Goal: Transaction & Acquisition: Purchase product/service

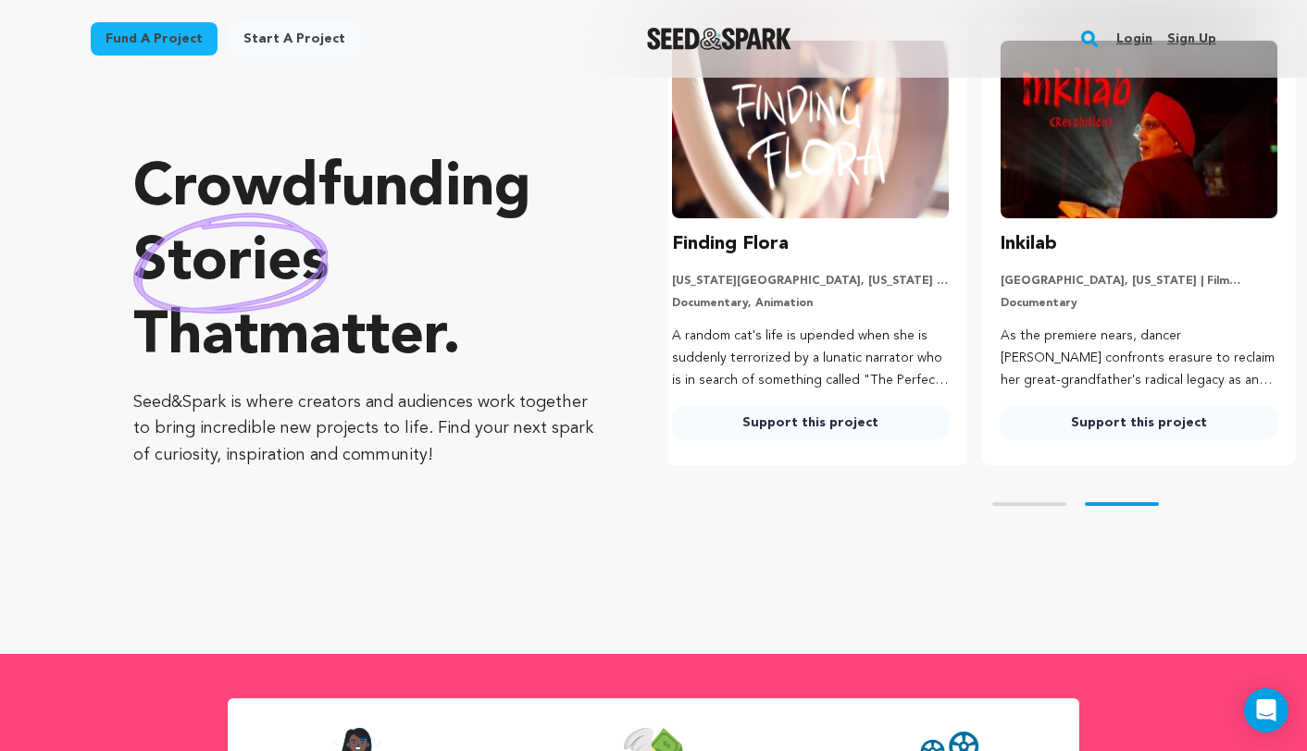
scroll to position [53, 0]
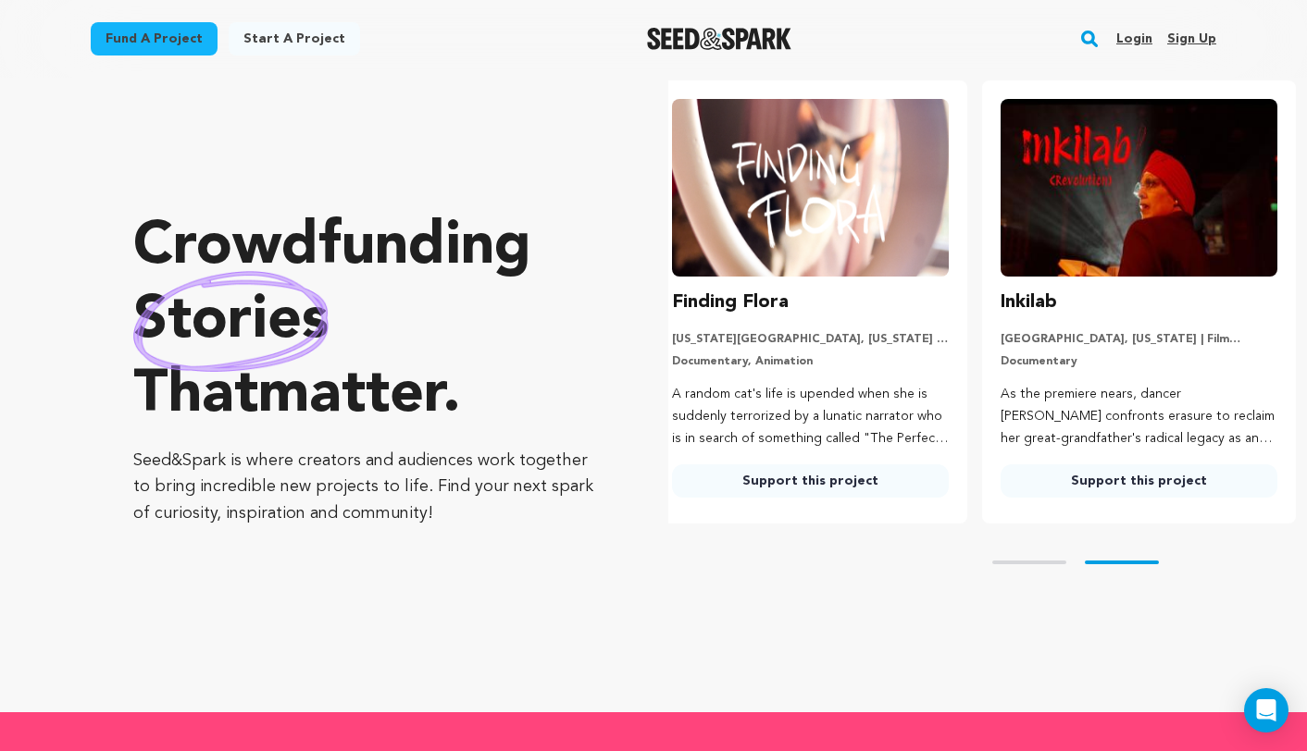
click at [774, 480] on link "Support this project" at bounding box center [810, 481] width 277 height 33
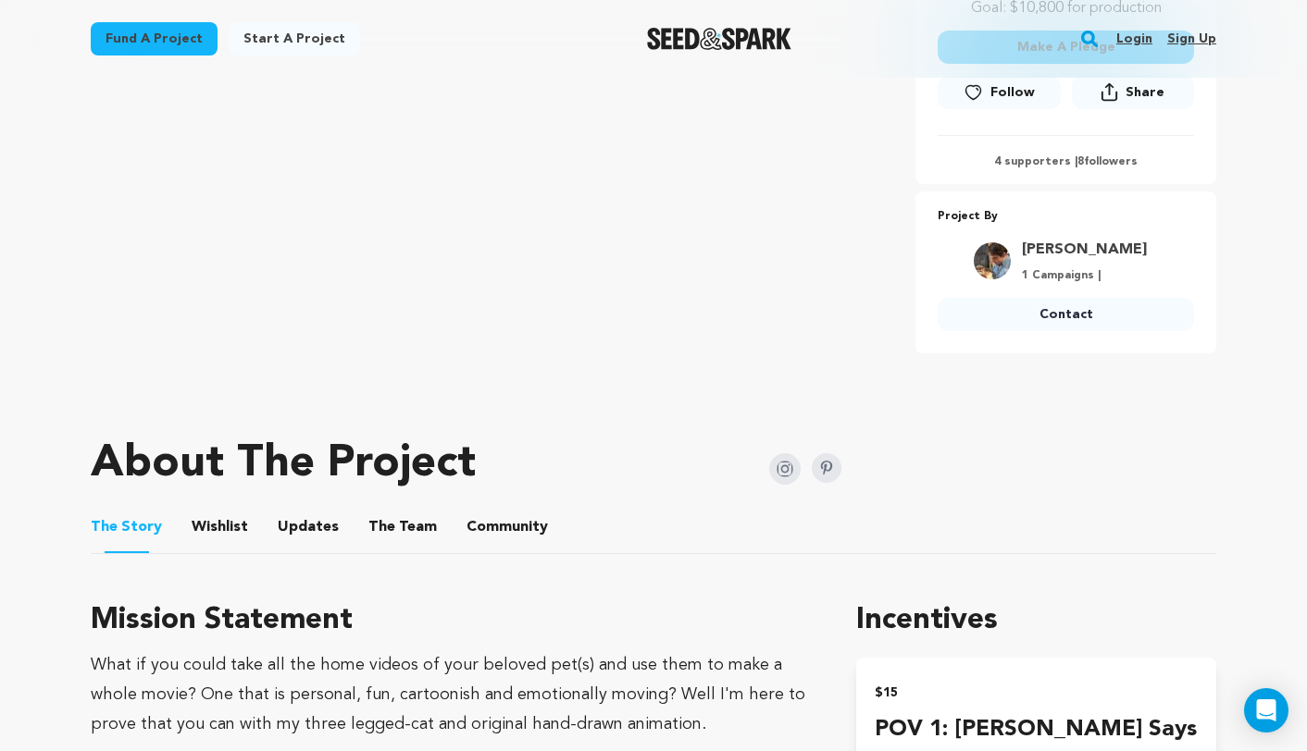
scroll to position [707, 0]
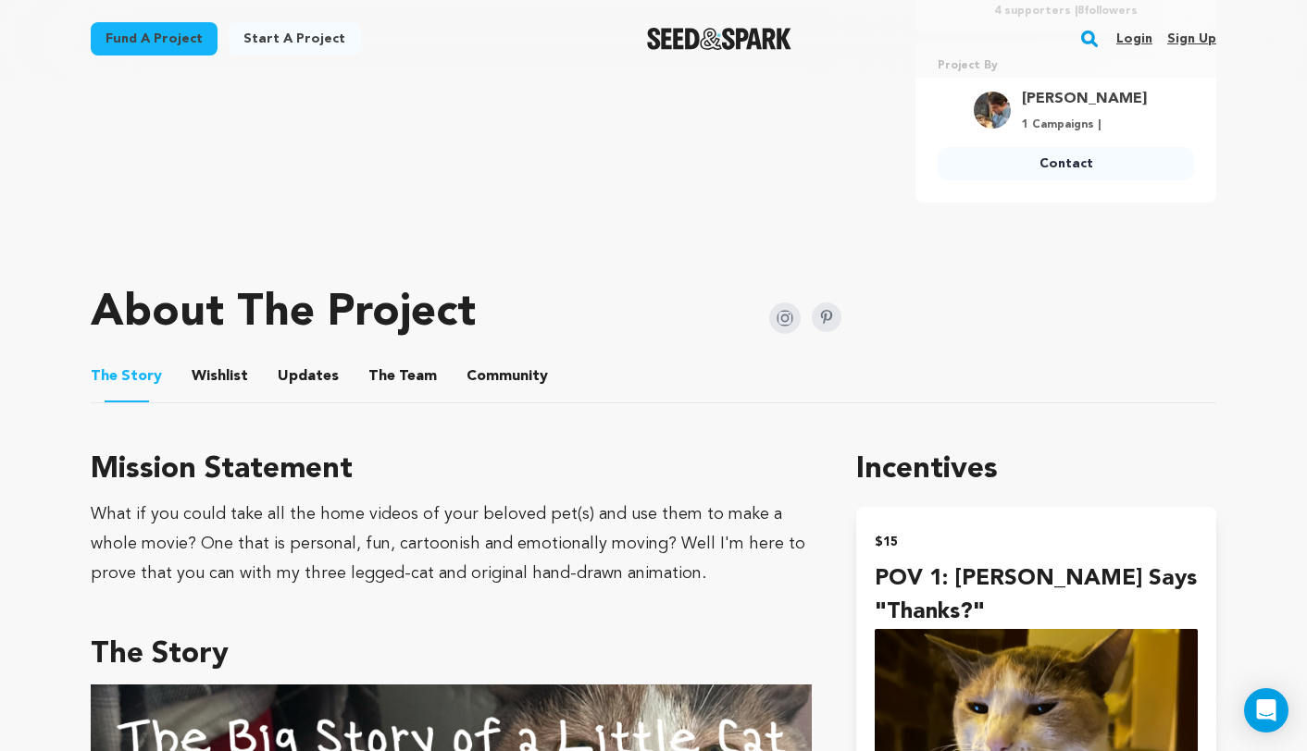
click at [422, 391] on li "The Team The Team" at bounding box center [402, 377] width 68 height 52
click at [404, 360] on button "The Team" at bounding box center [402, 380] width 44 height 44
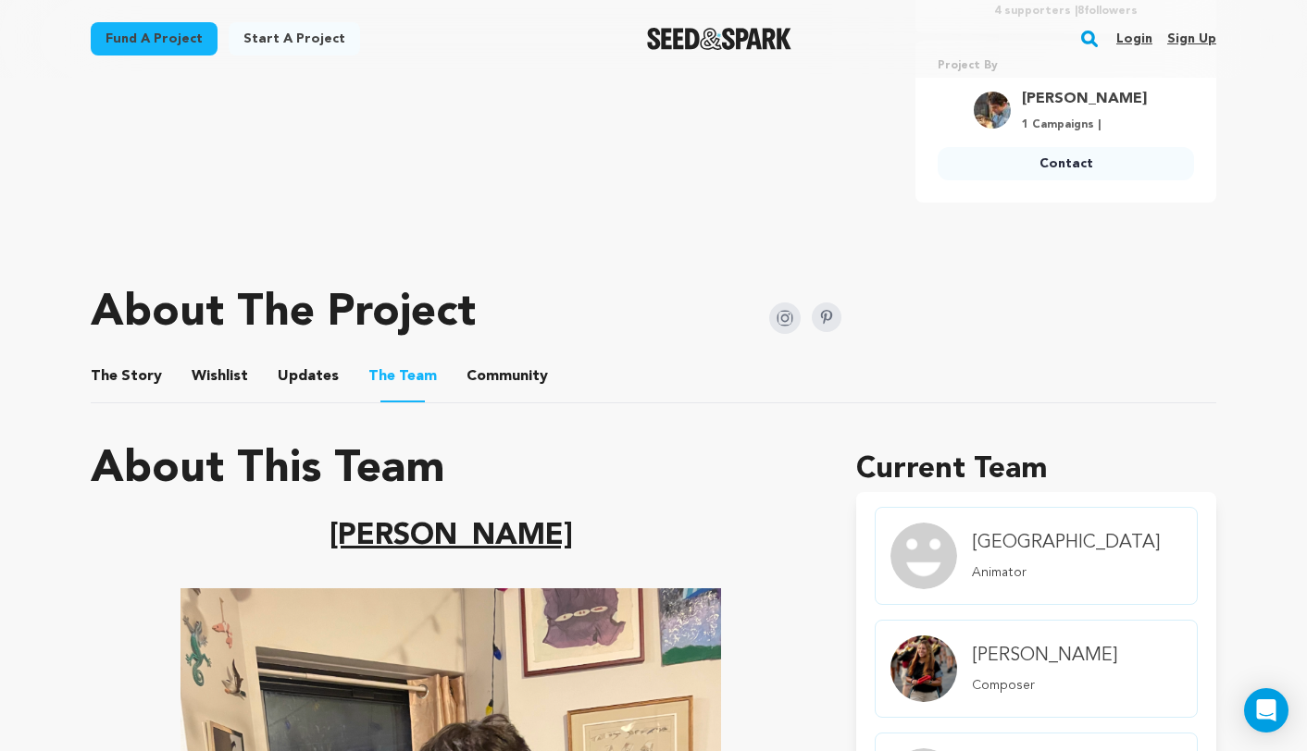
click at [687, 35] on img "Seed&Spark Homepage" at bounding box center [719, 39] width 145 height 22
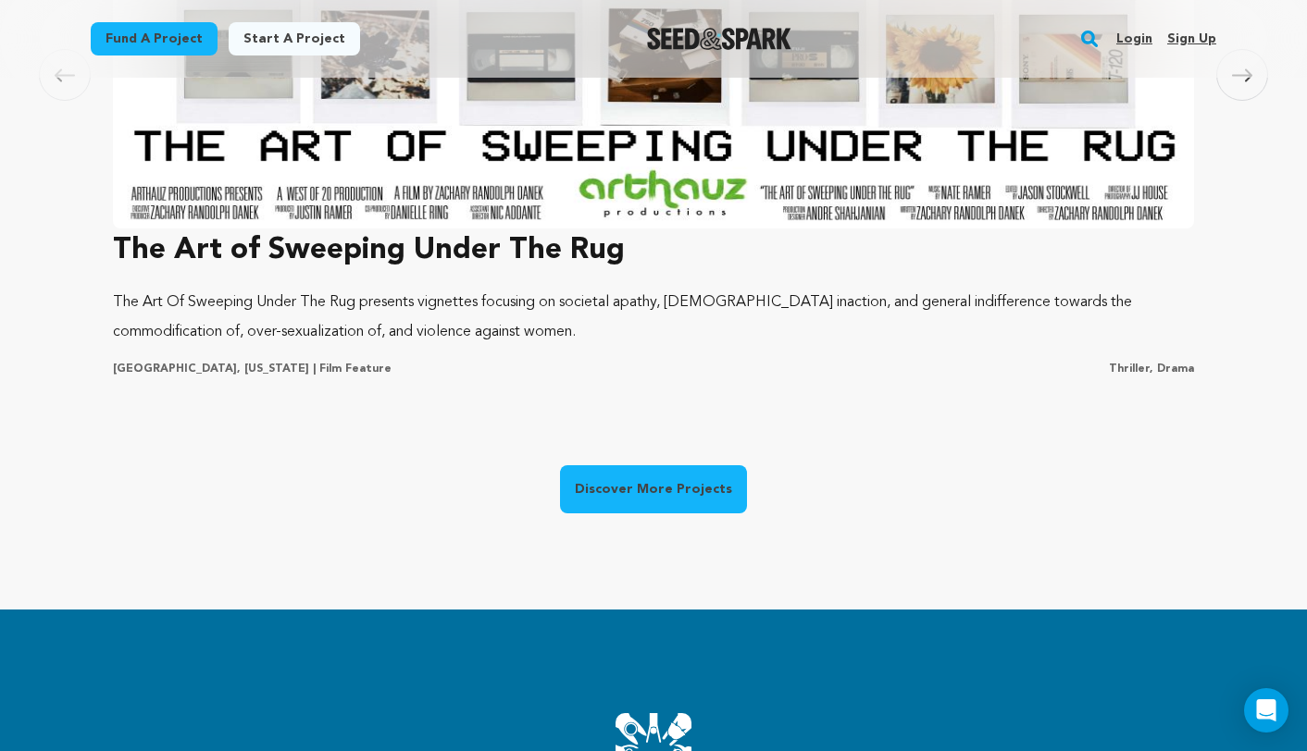
scroll to position [1471, 0]
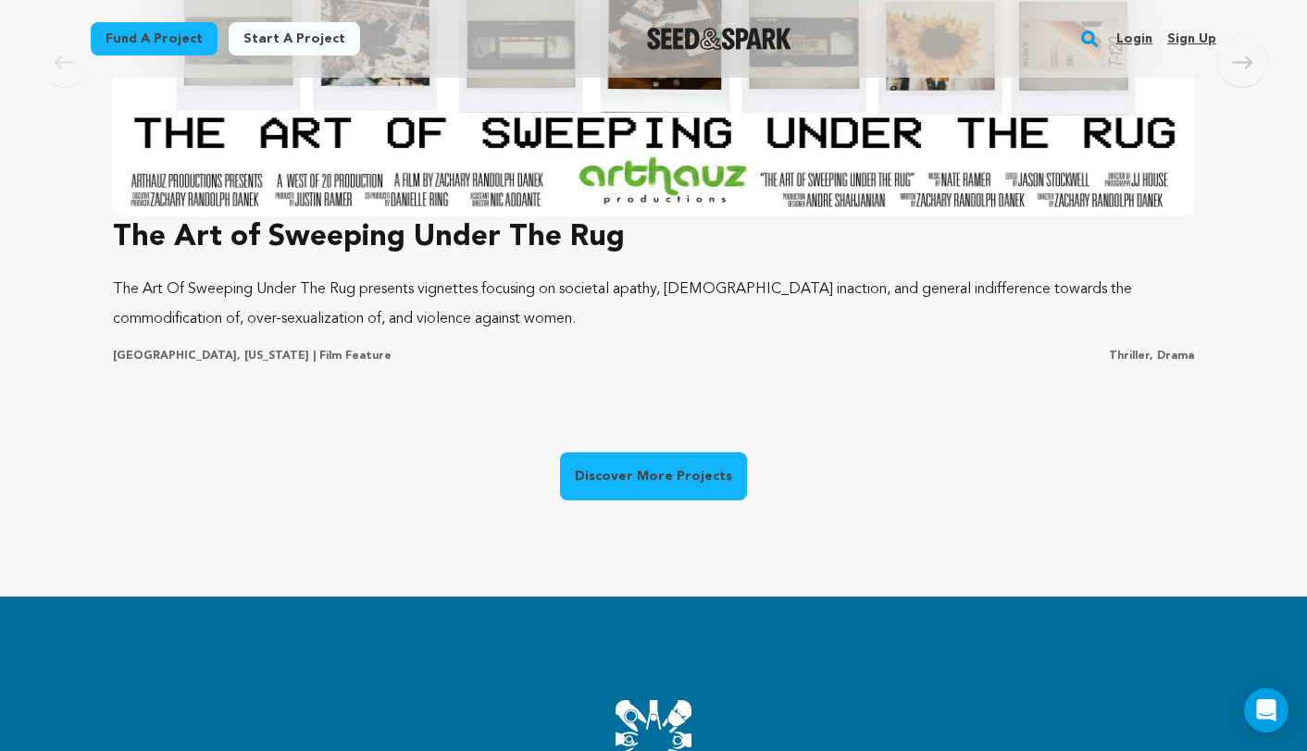
click at [709, 487] on link "Discover More Projects" at bounding box center [653, 477] width 187 height 48
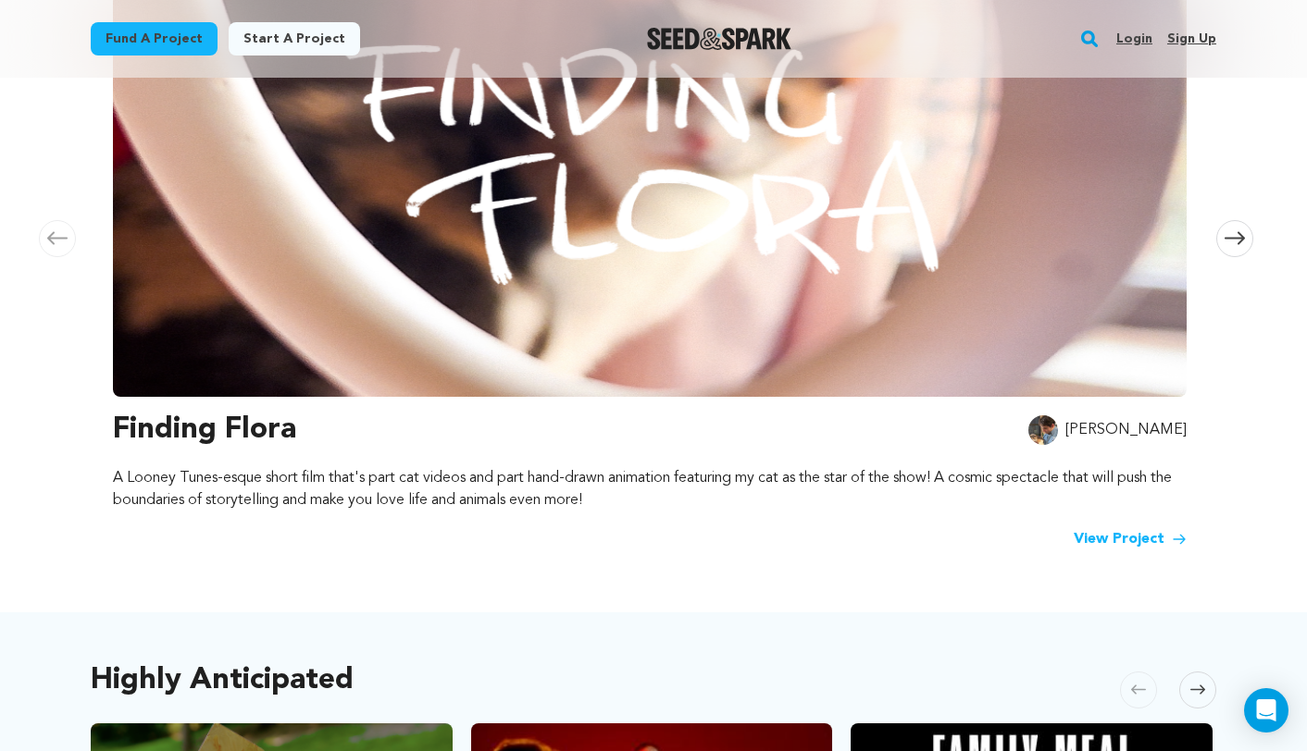
scroll to position [410, 0]
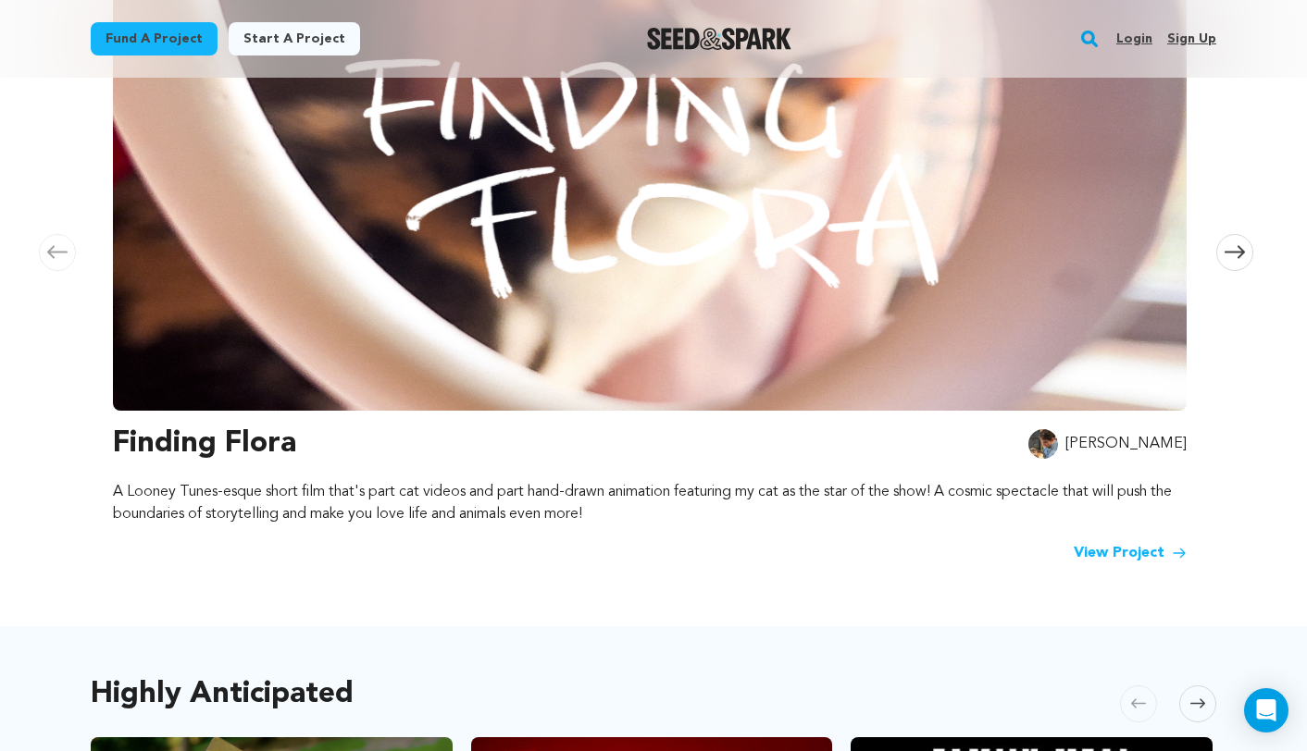
click at [1223, 234] on button "Skip to next slide page" at bounding box center [1234, 252] width 37 height 37
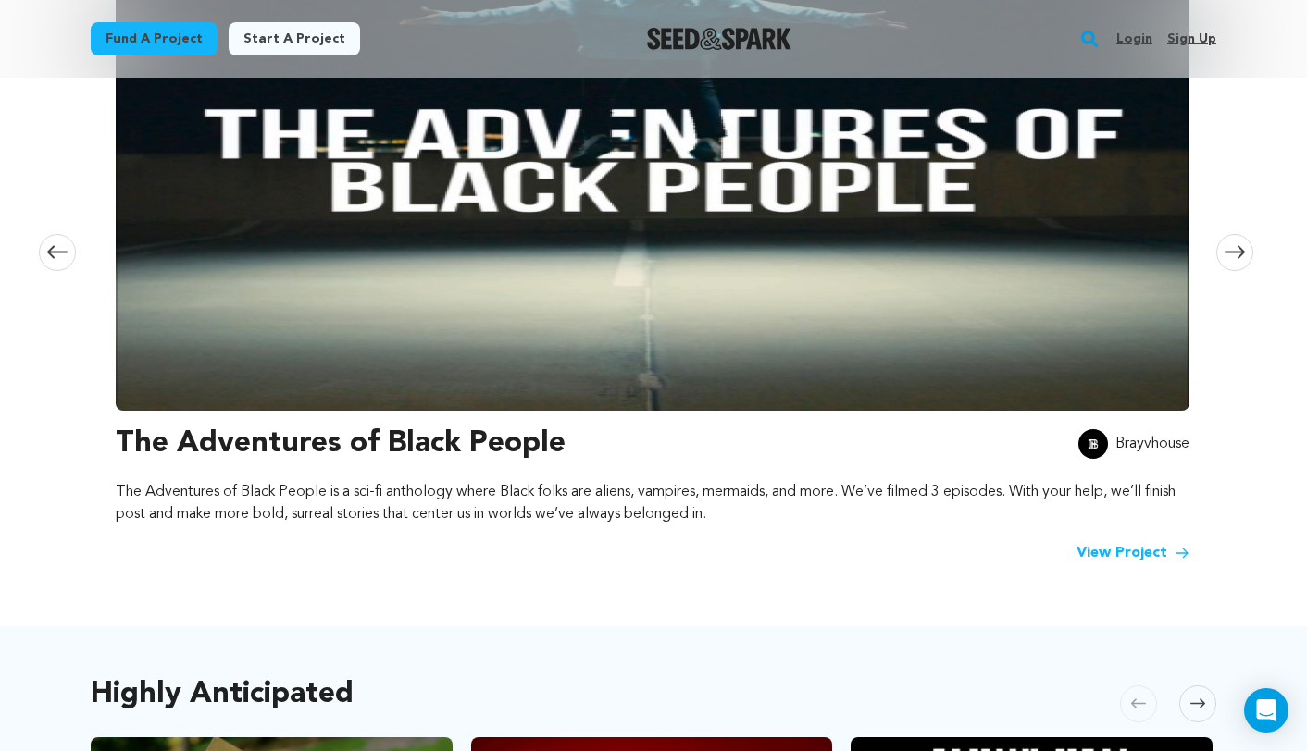
scroll to position [0, 1092]
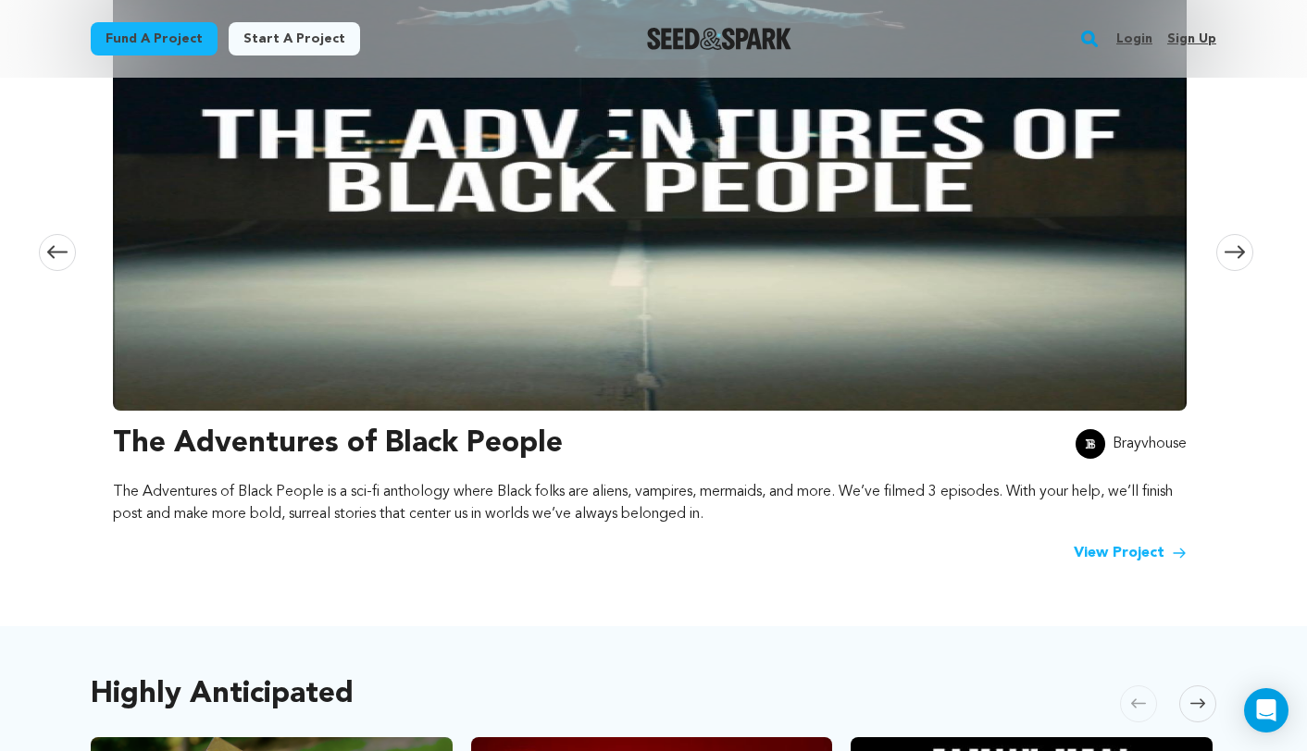
click at [1227, 234] on span at bounding box center [1234, 252] width 37 height 37
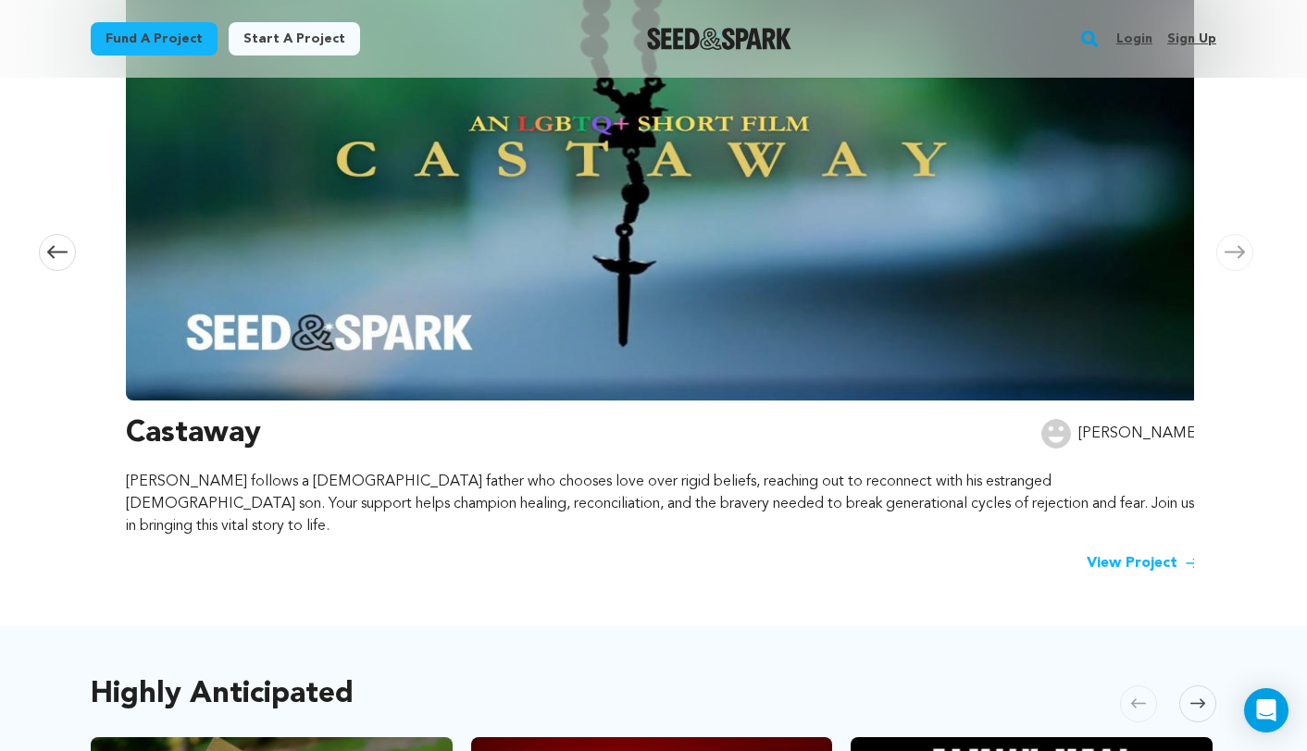
scroll to position [0, 2184]
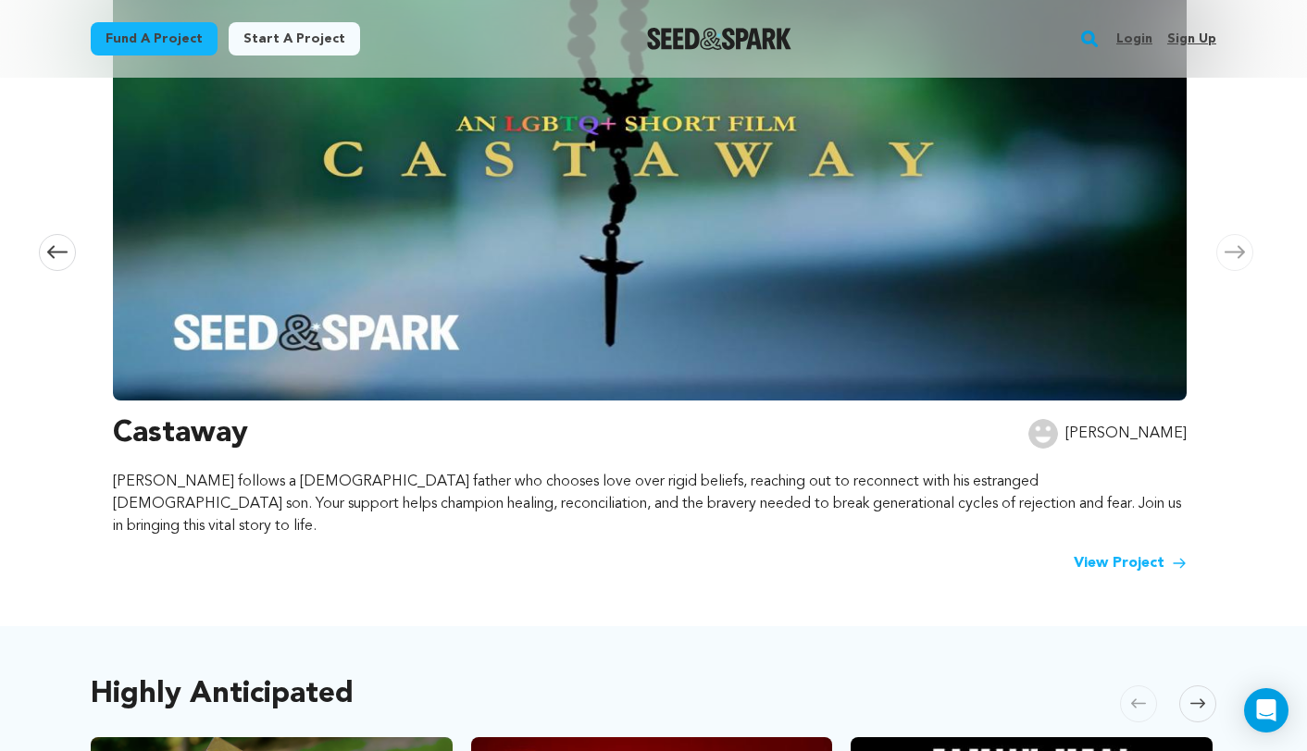
click at [1227, 234] on span at bounding box center [1234, 252] width 37 height 37
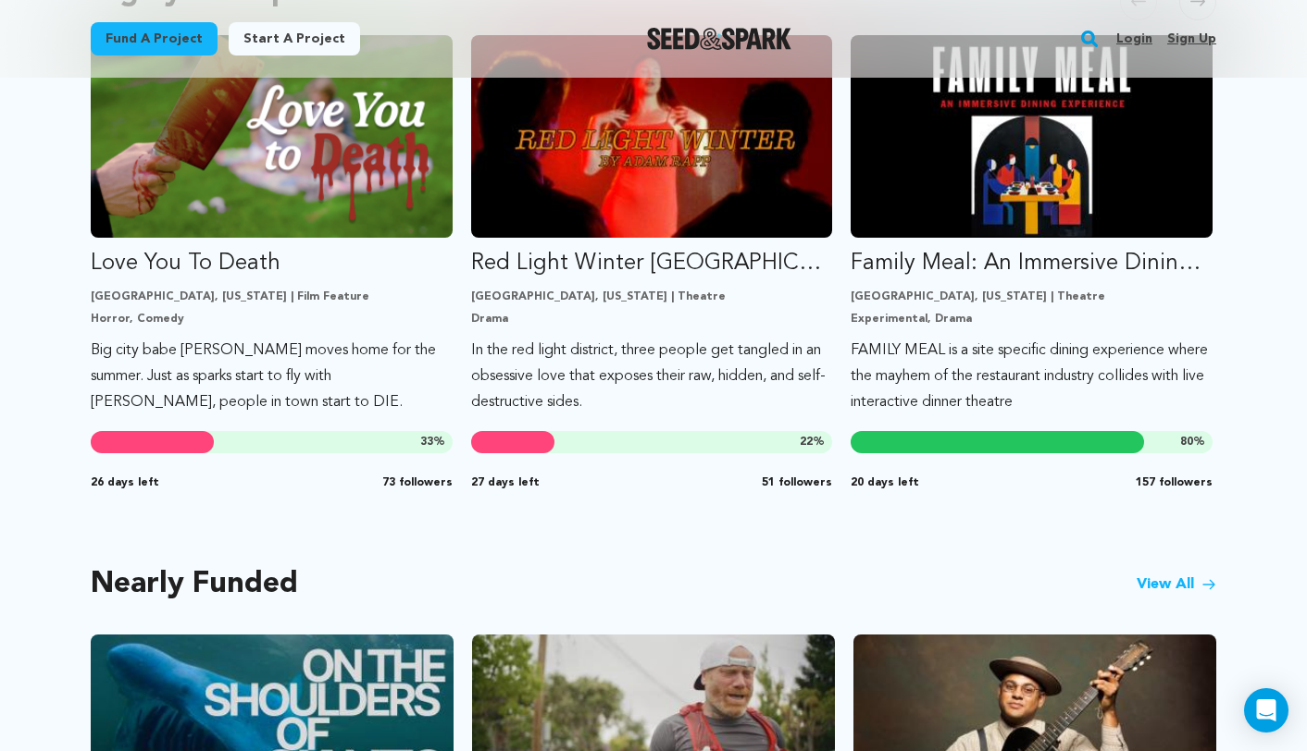
scroll to position [1089, 0]
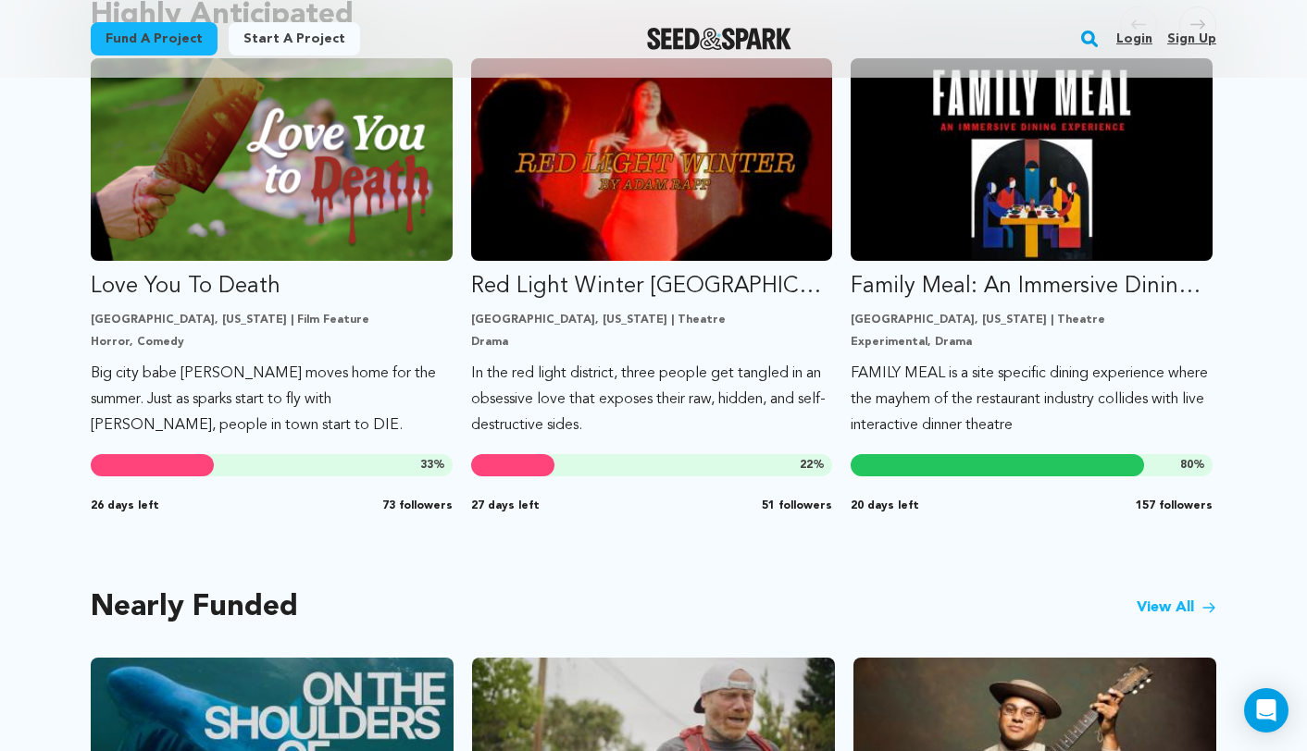
click at [1172, 597] on link "View All" at bounding box center [1176, 608] width 80 height 22
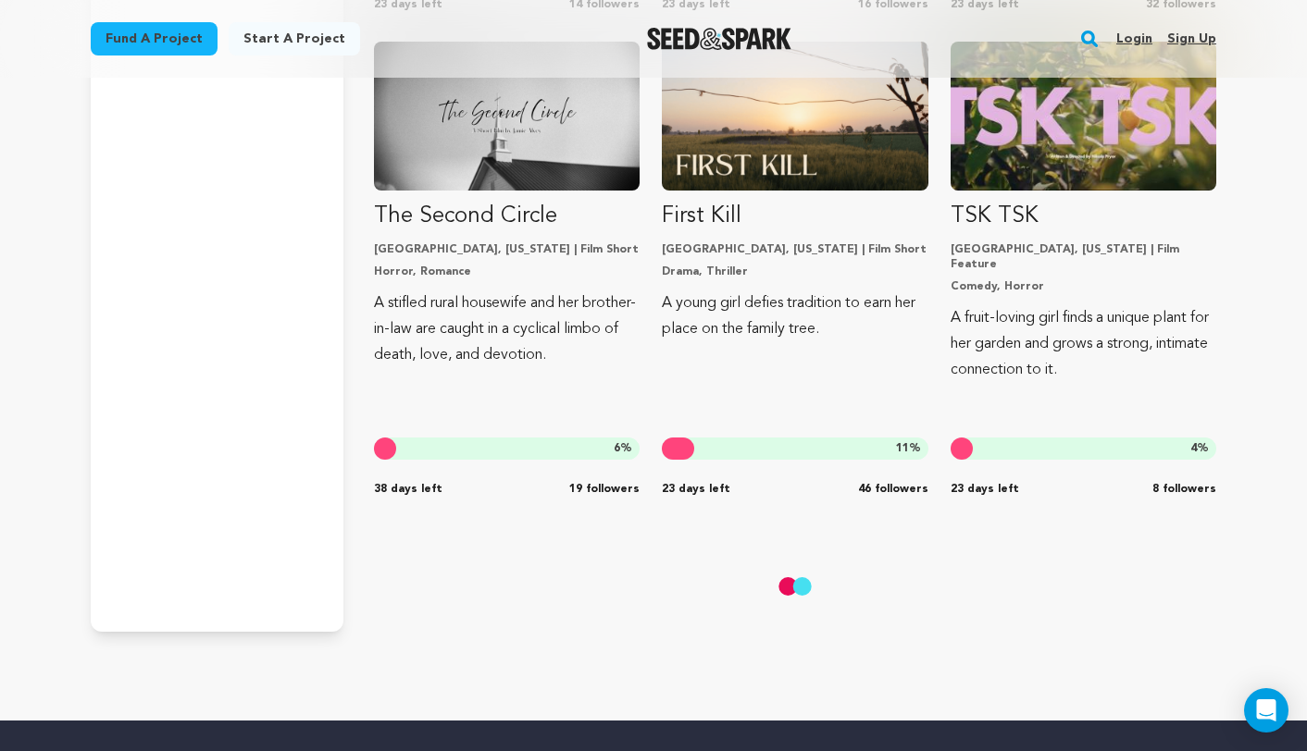
scroll to position [5669, 0]
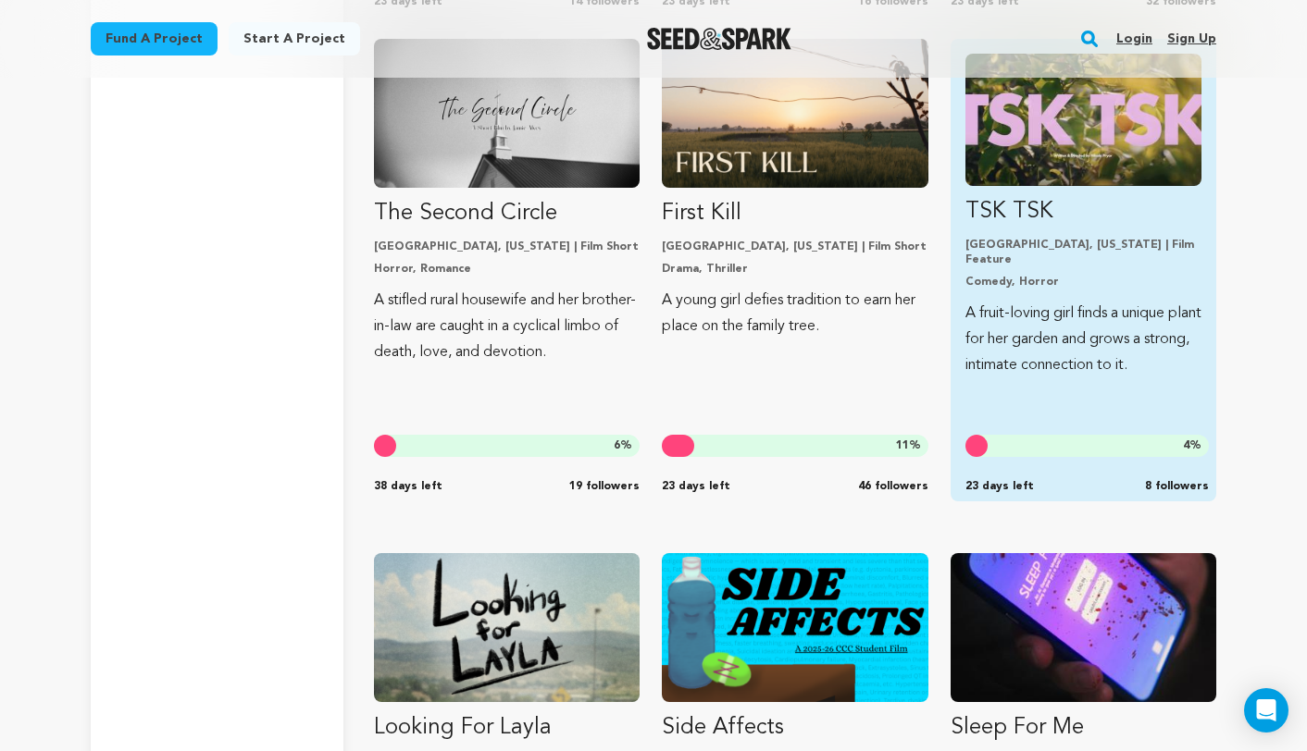
click at [1001, 301] on p "A fruit-loving girl finds a unique plant for her garden and grows a strong, int…" at bounding box center [1083, 340] width 236 height 78
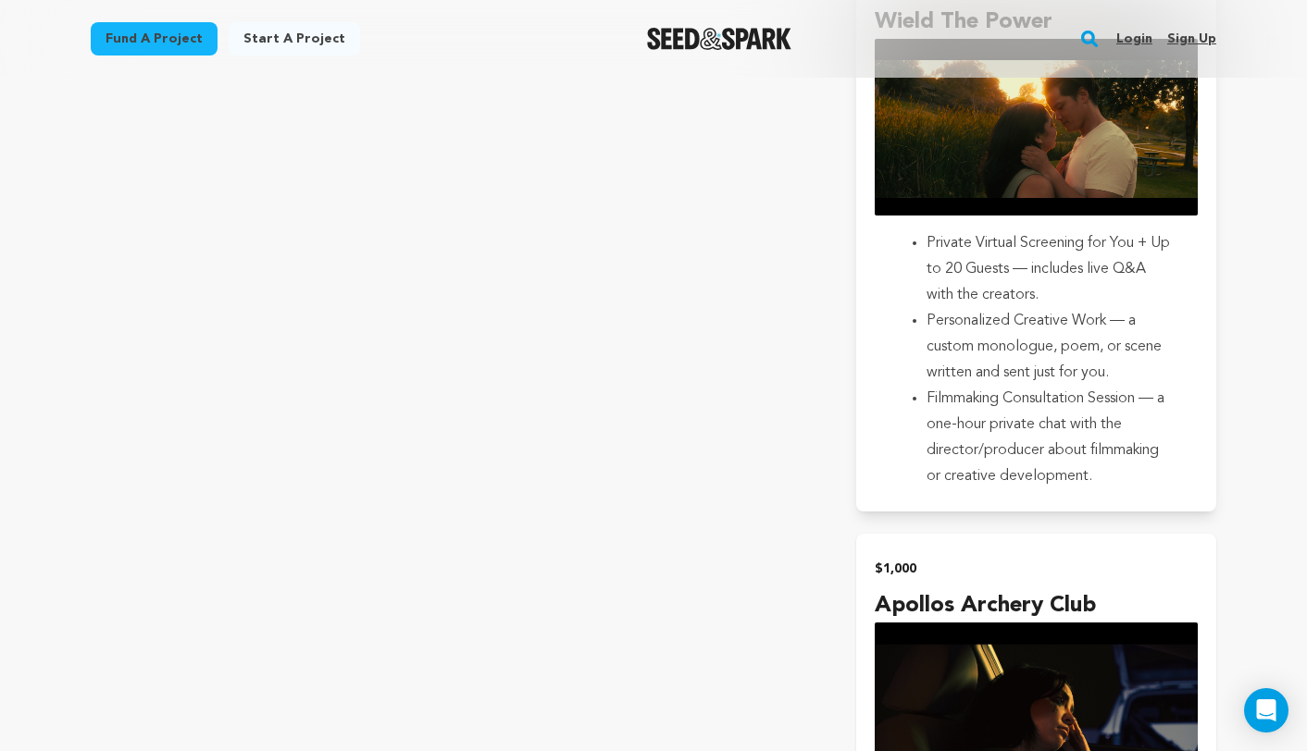
scroll to position [4102, 0]
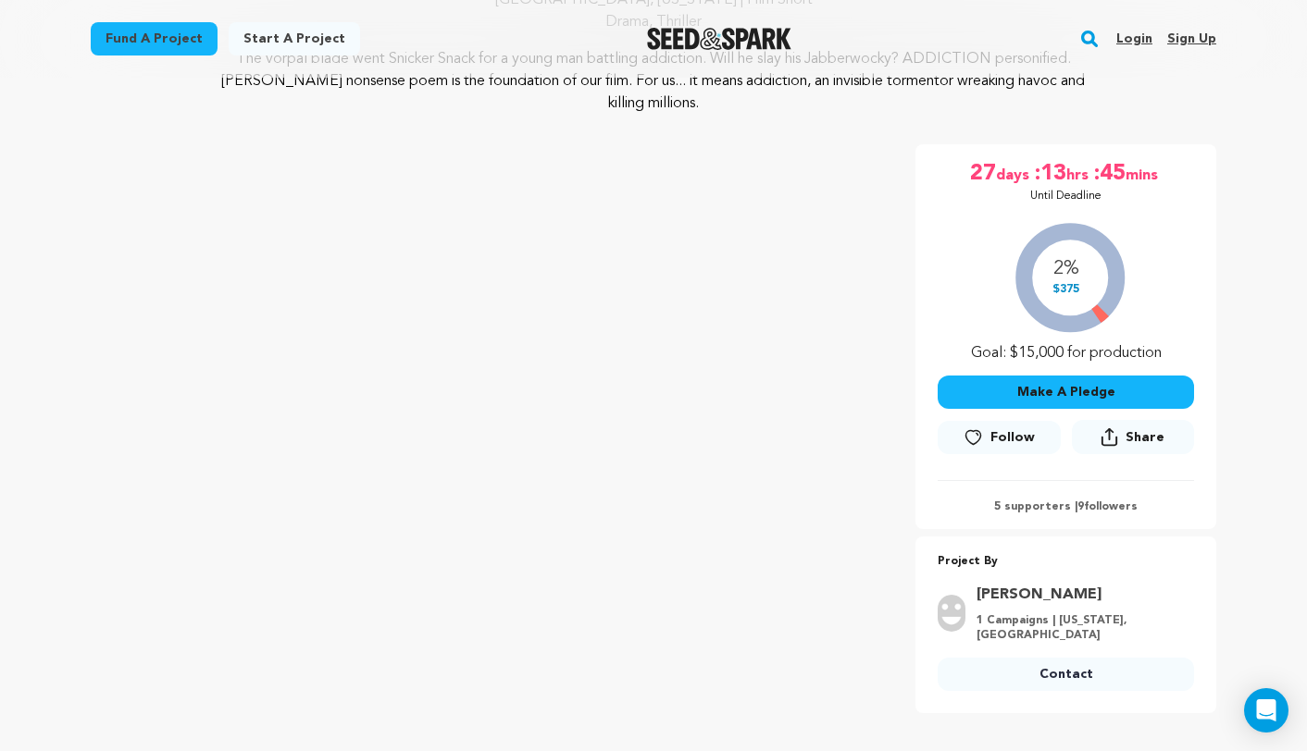
scroll to position [232, 0]
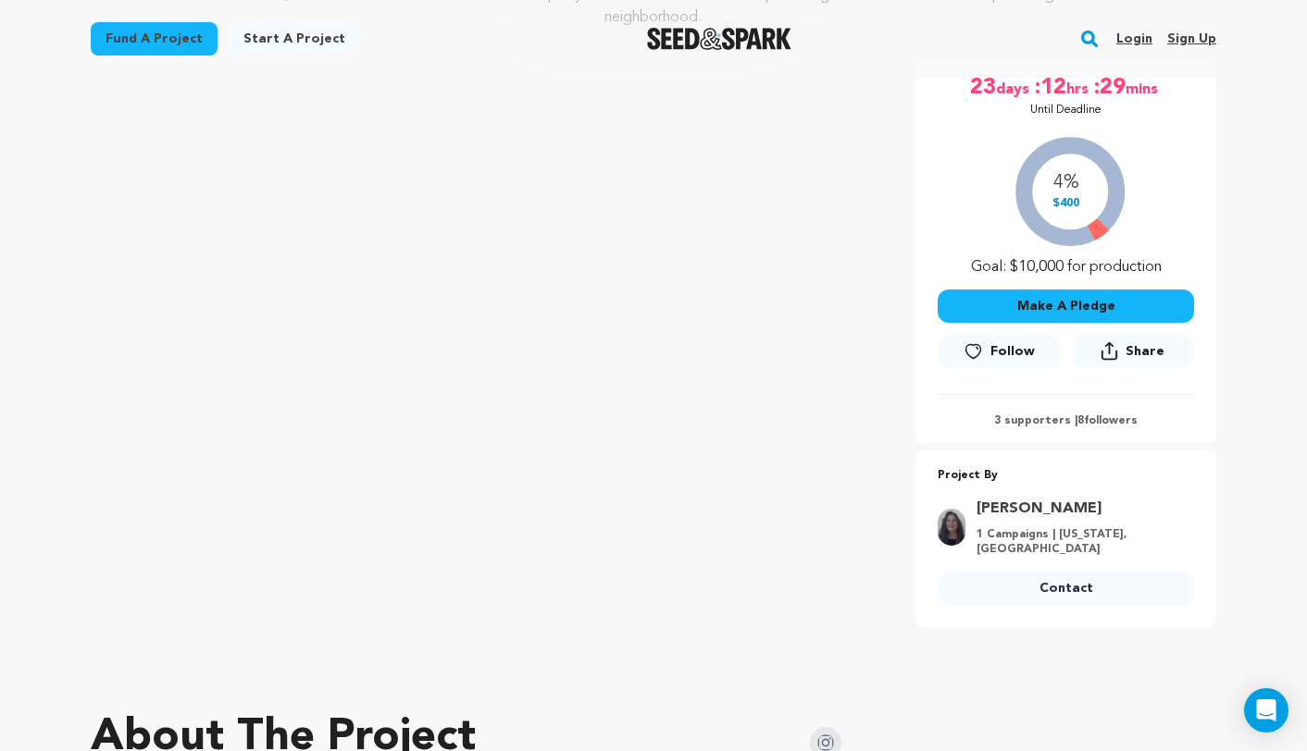
scroll to position [290, 0]
